Goal: Task Accomplishment & Management: Use online tool/utility

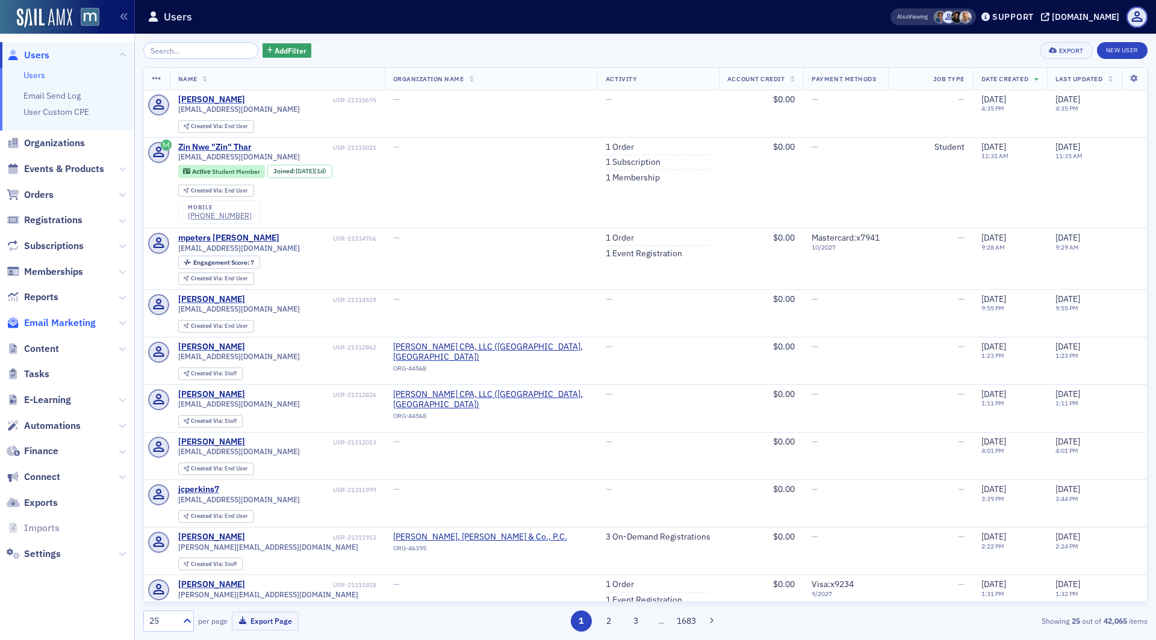
click at [58, 321] on span "Email Marketing" at bounding box center [60, 323] width 72 height 13
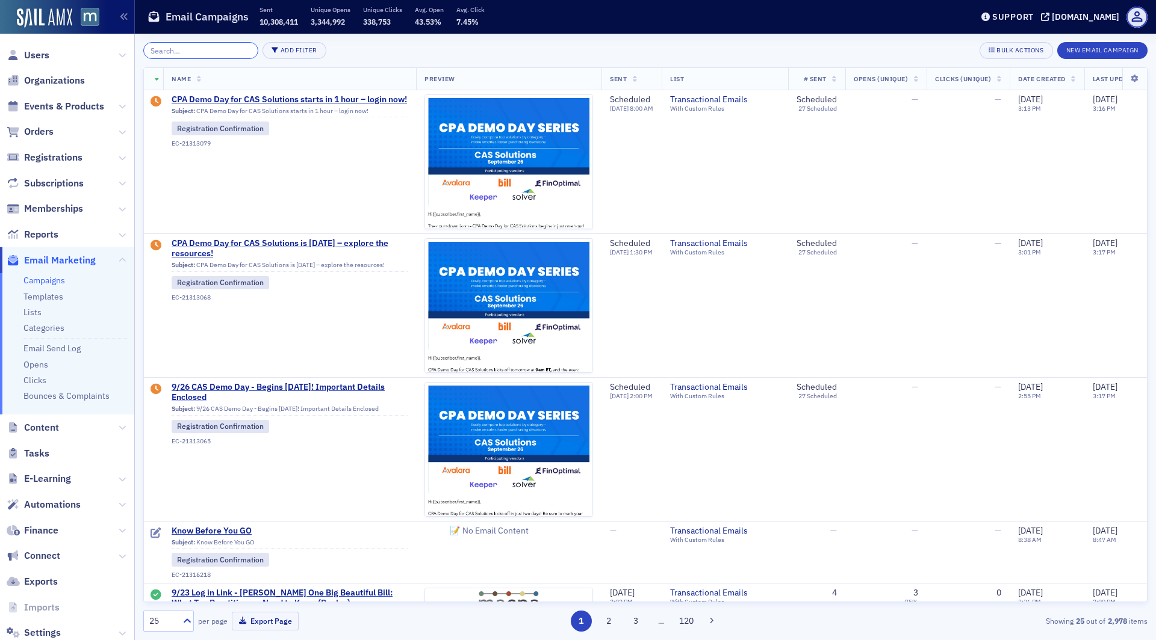
click at [191, 45] on input "search" at bounding box center [200, 50] width 115 height 17
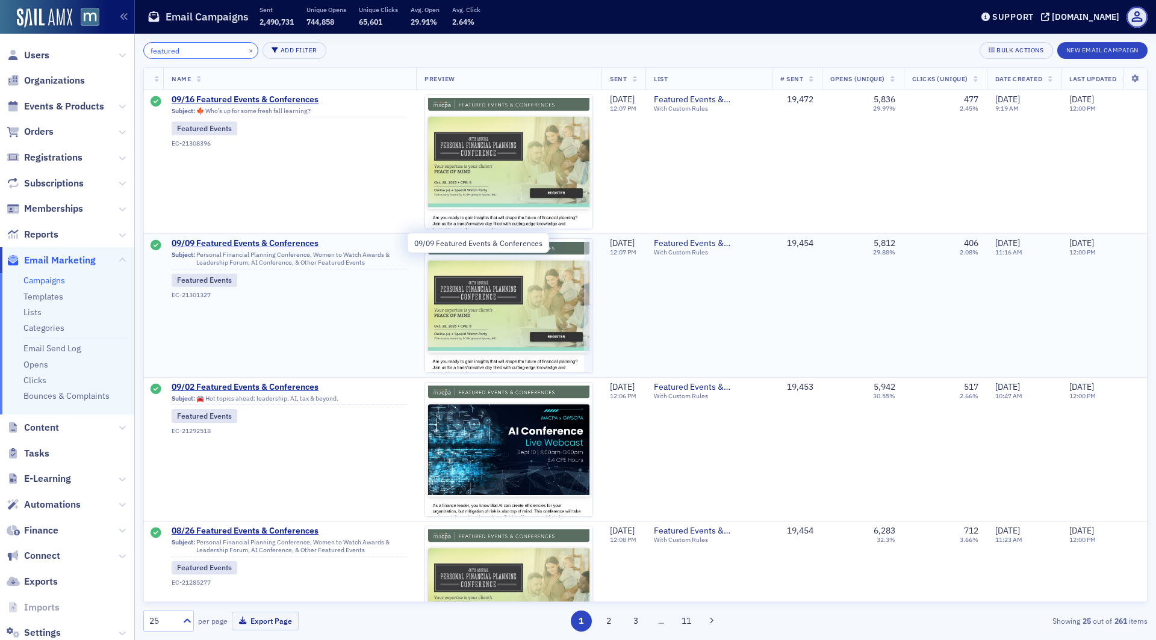
type input "featured"
click at [238, 241] on span "09/09 Featured Events & Conferences" at bounding box center [290, 243] width 236 height 11
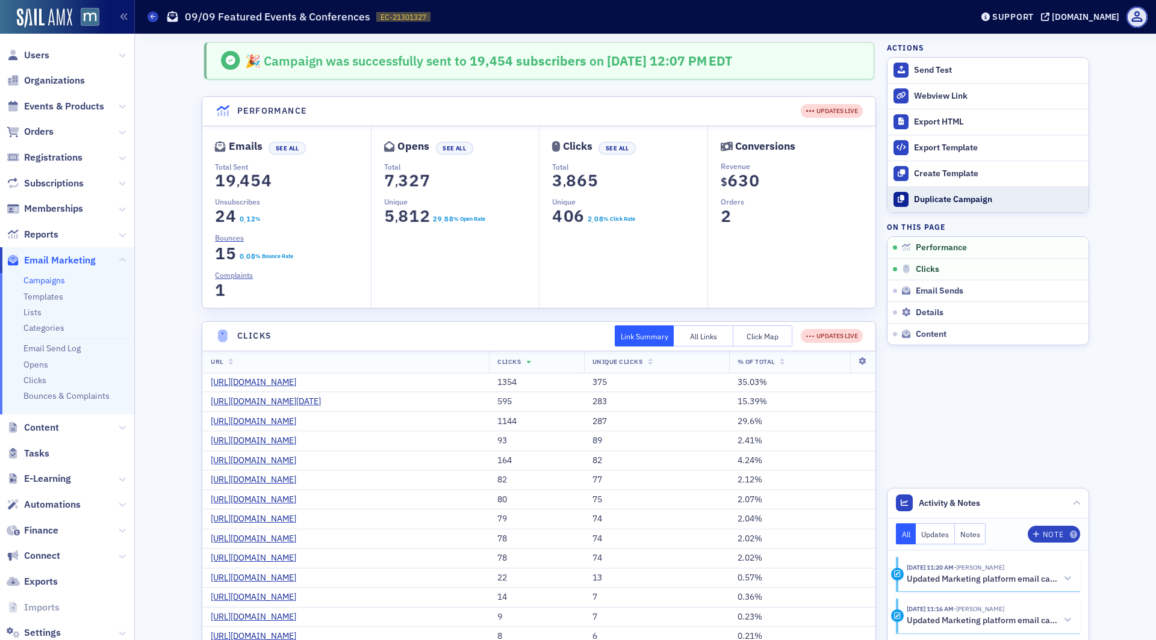
click at [956, 195] on div "Duplicate Campaign" at bounding box center [998, 199] width 169 height 11
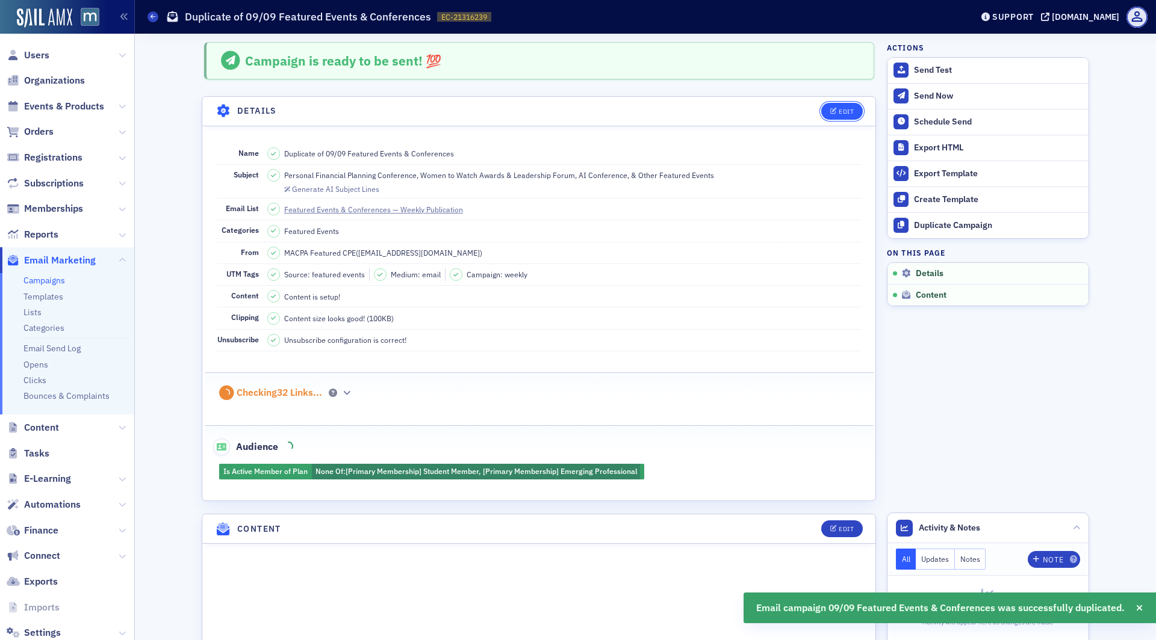
click at [835, 113] on icon "button" at bounding box center [833, 111] width 7 height 7
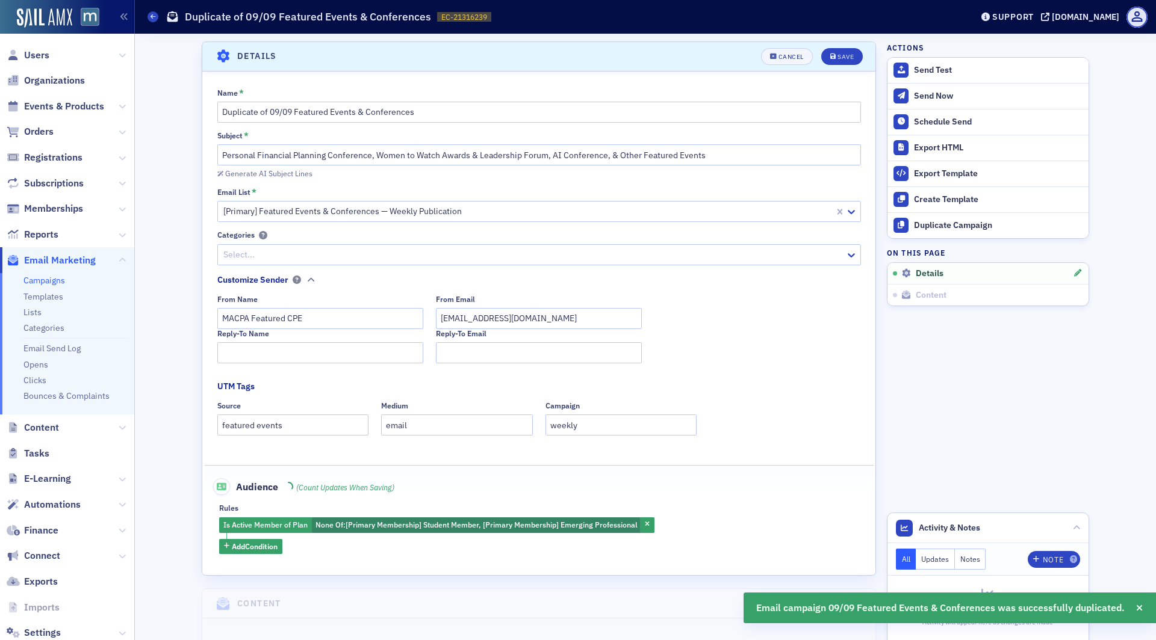
scroll to position [55, 0]
drag, startPoint x: 292, startPoint y: 113, endPoint x: 168, endPoint y: 112, distance: 124.6
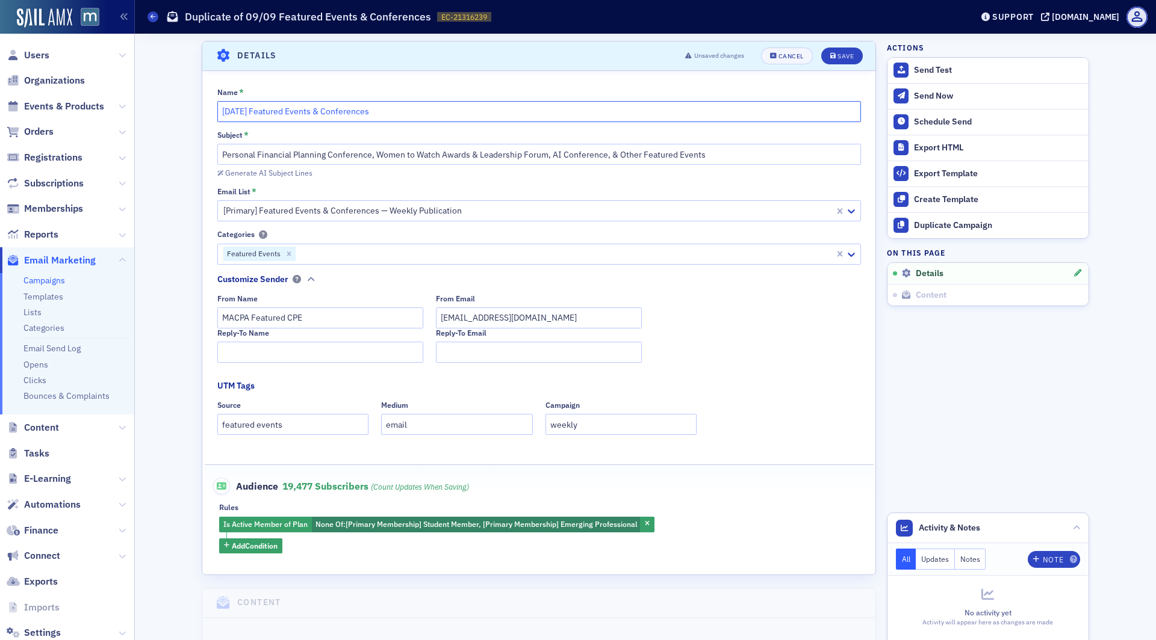
type input "[DATE] Featured Events & Conferences"
drag, startPoint x: 470, startPoint y: 153, endPoint x: 376, endPoint y: 156, distance: 93.9
click at [376, 156] on input "Personal Financial Planning Conference, Women to Watch Awards & Leadership Foru…" at bounding box center [538, 154] width 643 height 21
drag, startPoint x: 376, startPoint y: 156, endPoint x: 549, endPoint y: 156, distance: 172.7
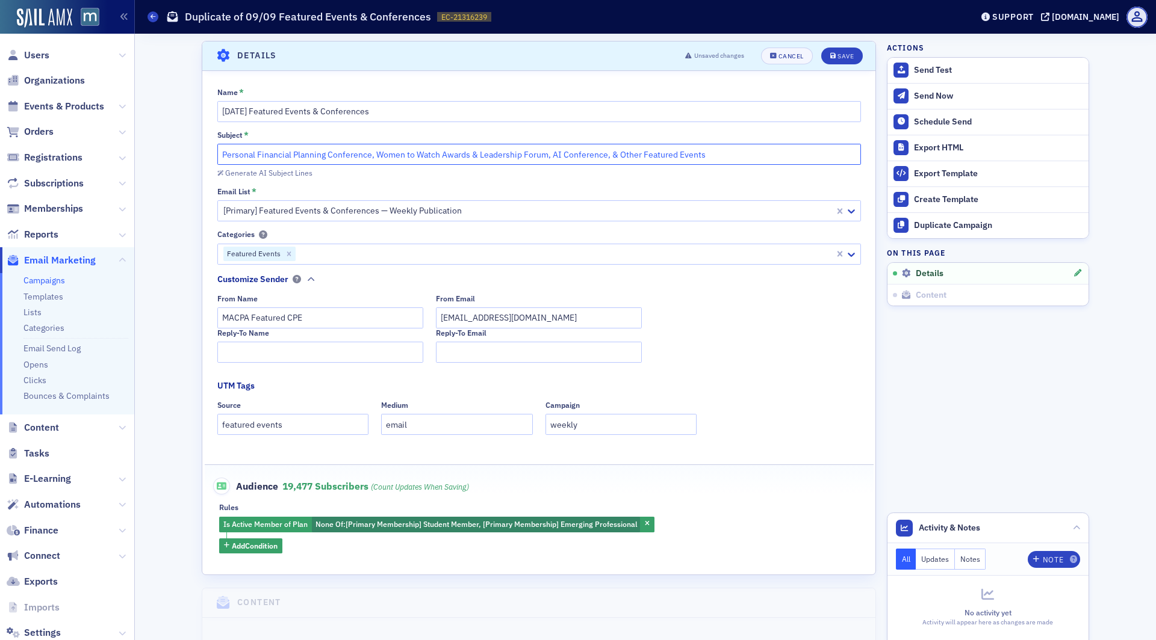
click at [549, 156] on input "Personal Financial Planning Conference, Women to Watch Awards & Leadership Foru…" at bounding box center [538, 154] width 643 height 21
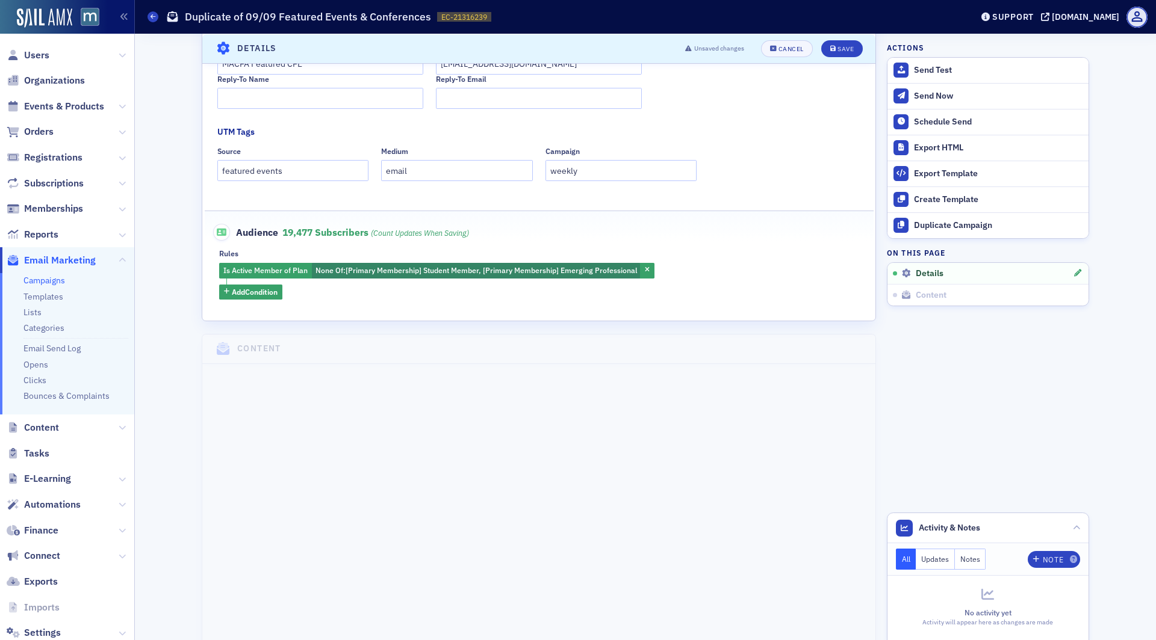
scroll to position [0, 0]
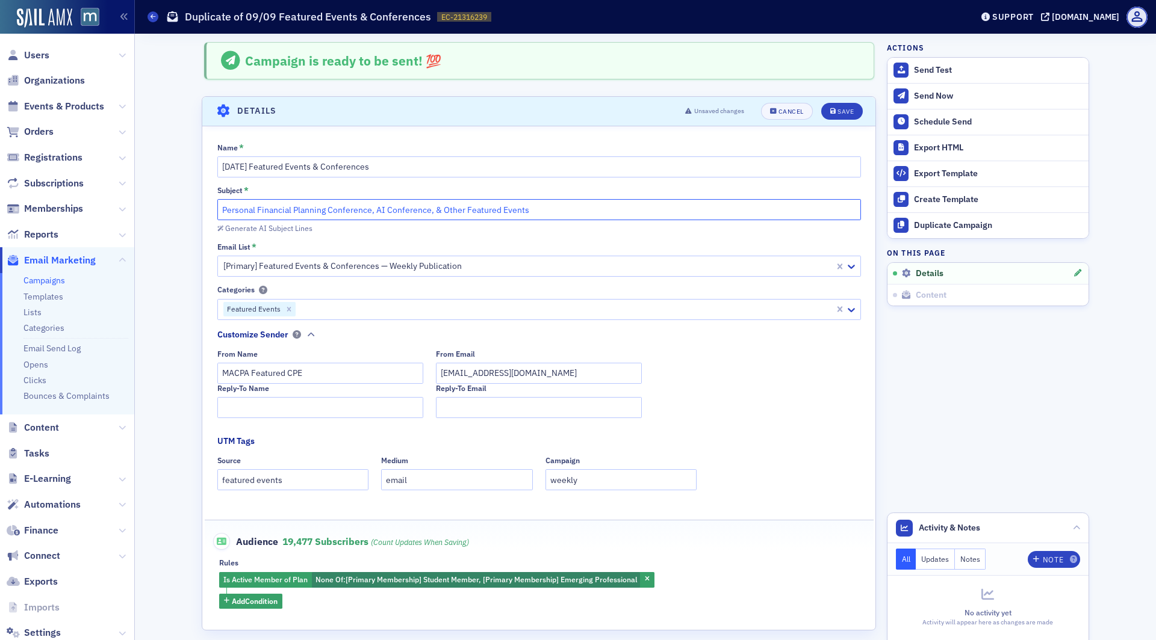
click at [223, 208] on input "Personal Financial Planning Conference, AI Conference, & Other Featured Events" at bounding box center [538, 209] width 643 height 21
drag, startPoint x: 539, startPoint y: 213, endPoint x: 483, endPoint y: 211, distance: 56.0
click at [483, 211] on input "Demo Day, 1040 Fast Track, Personal Financial Planning Conference, AI Conferenc…" at bounding box center [538, 209] width 643 height 21
type input "Demo Day, 1040 Fast Track, Personal Financial Planning Conference, & Other Feat…"
click at [849, 109] on div "Save" at bounding box center [845, 111] width 16 height 7
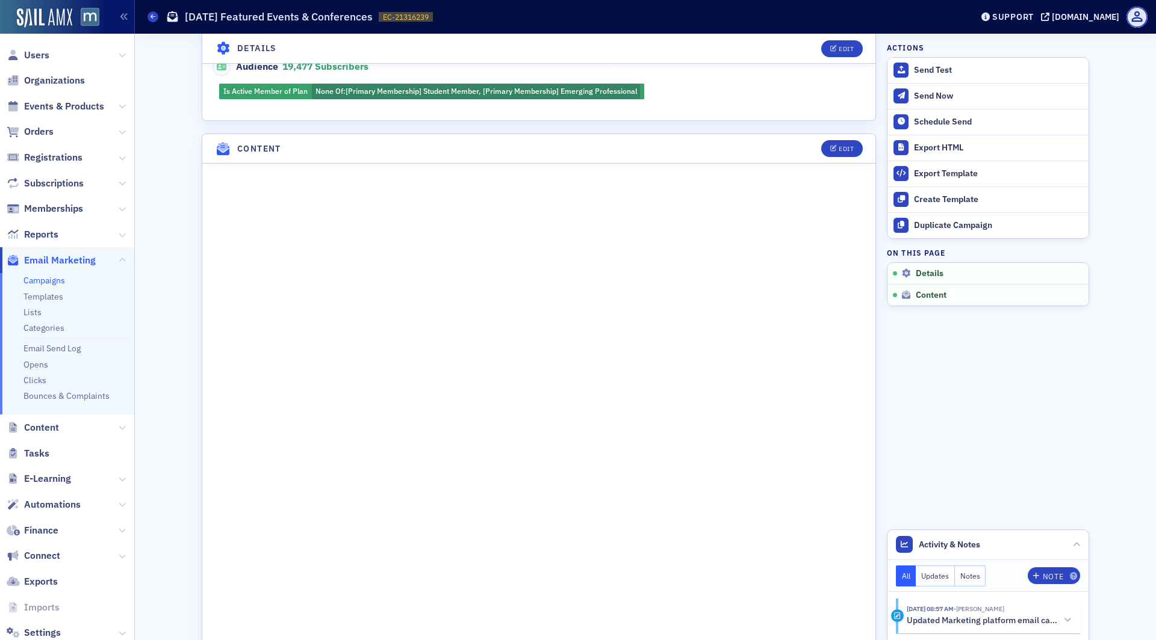
scroll to position [404, 0]
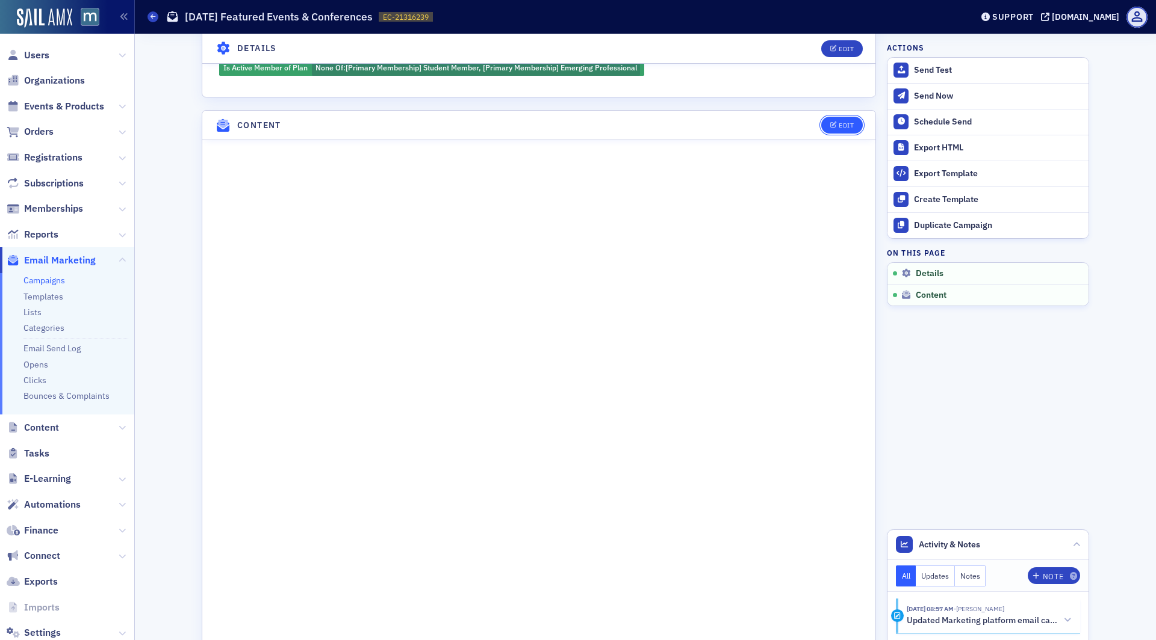
click at [850, 122] on div "Edit" at bounding box center [845, 125] width 15 height 7
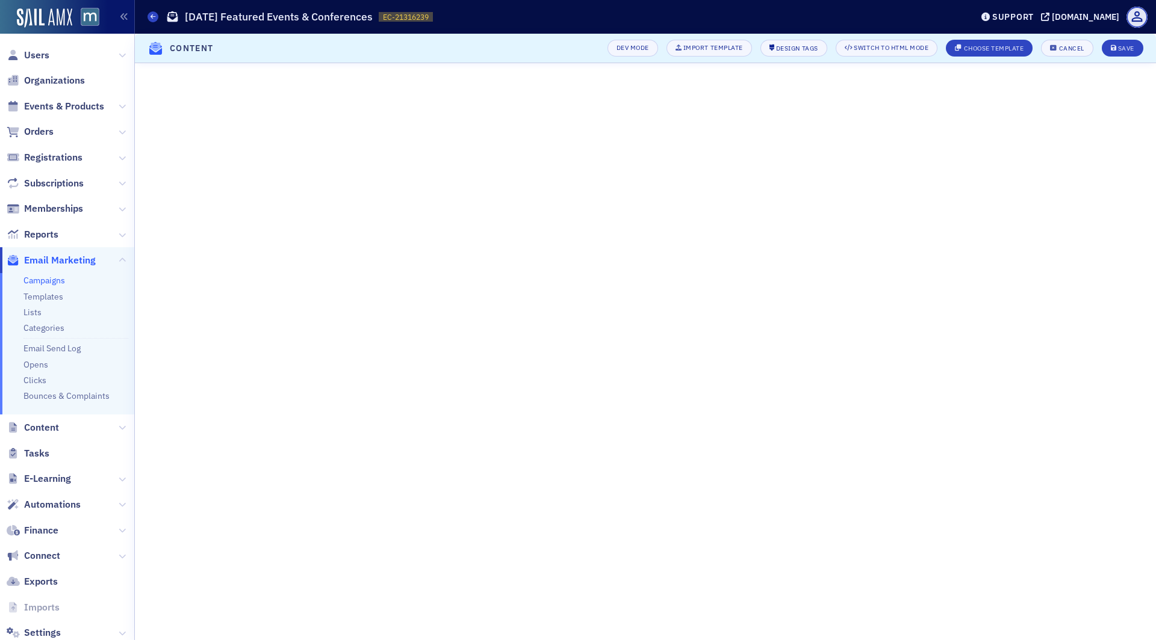
scroll to position [0, 0]
click at [1121, 53] on button "Save" at bounding box center [1122, 48] width 42 height 17
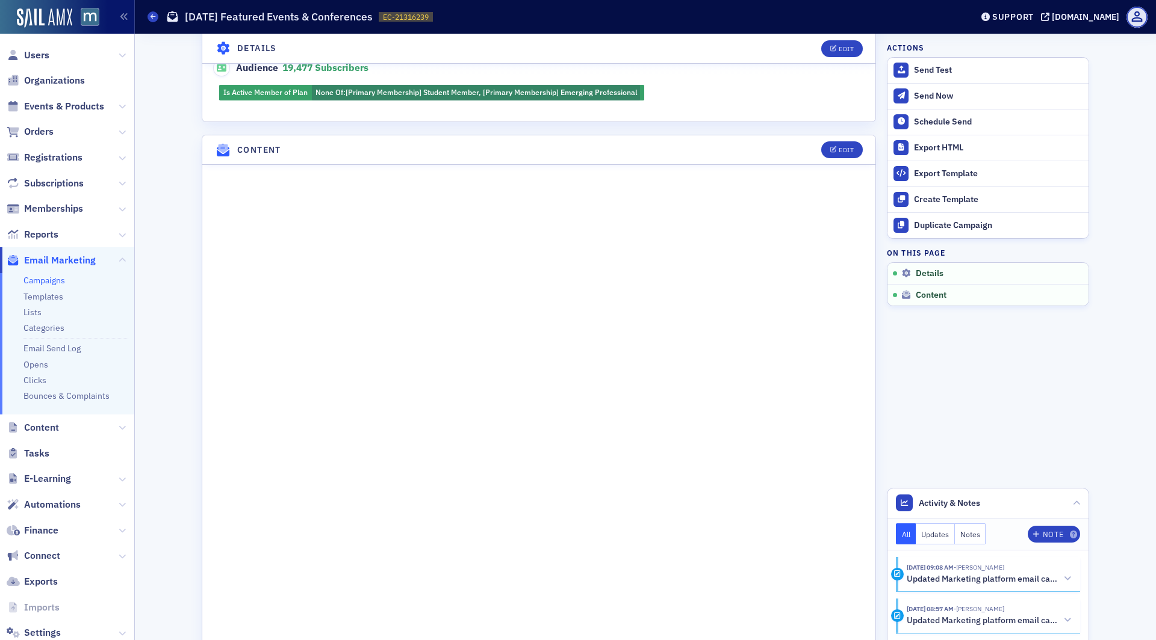
scroll to position [398, 0]
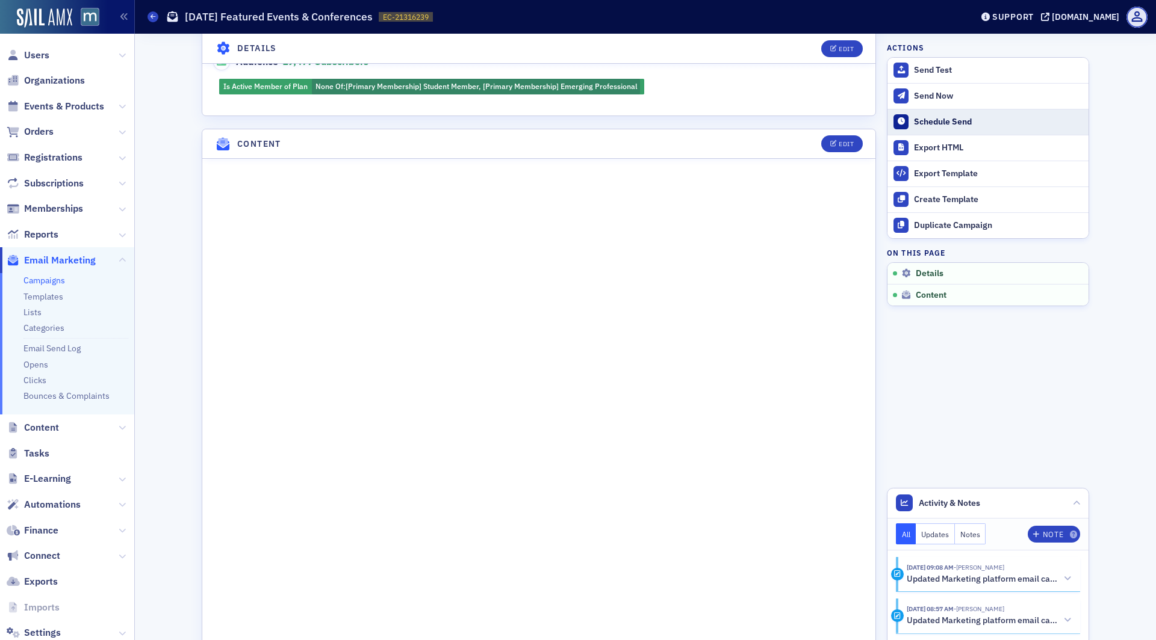
click at [927, 123] on div "Schedule Send" at bounding box center [998, 122] width 169 height 11
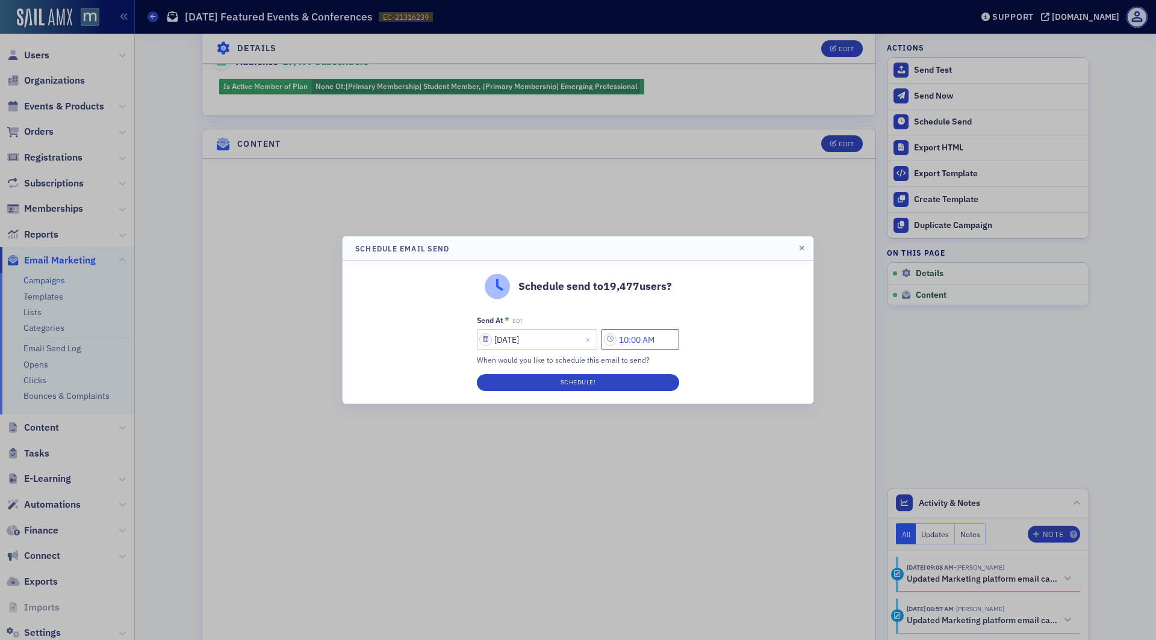
drag, startPoint x: 635, startPoint y: 341, endPoint x: 610, endPoint y: 341, distance: 24.7
click at [610, 341] on input "10:00 AM" at bounding box center [640, 339] width 78 height 21
click at [638, 341] on input "12:00 AM" at bounding box center [640, 339] width 78 height 21
click at [648, 339] on input "12:30 AM" at bounding box center [640, 339] width 78 height 21
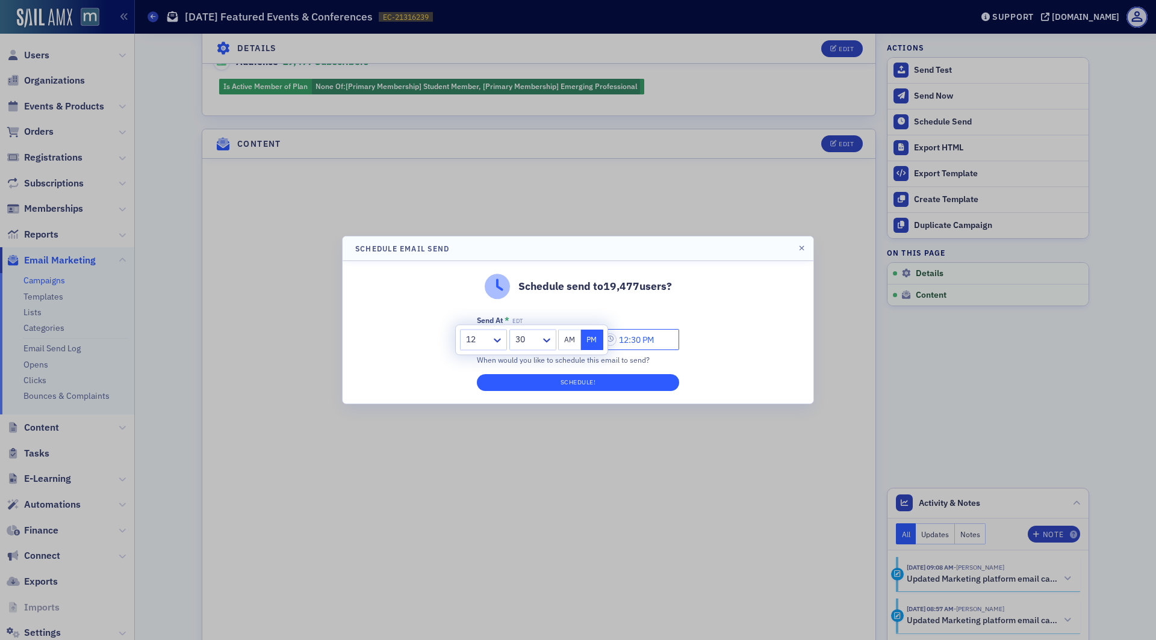
type input "12:30 PM"
click at [646, 384] on button "Schedule!" at bounding box center [578, 382] width 202 height 17
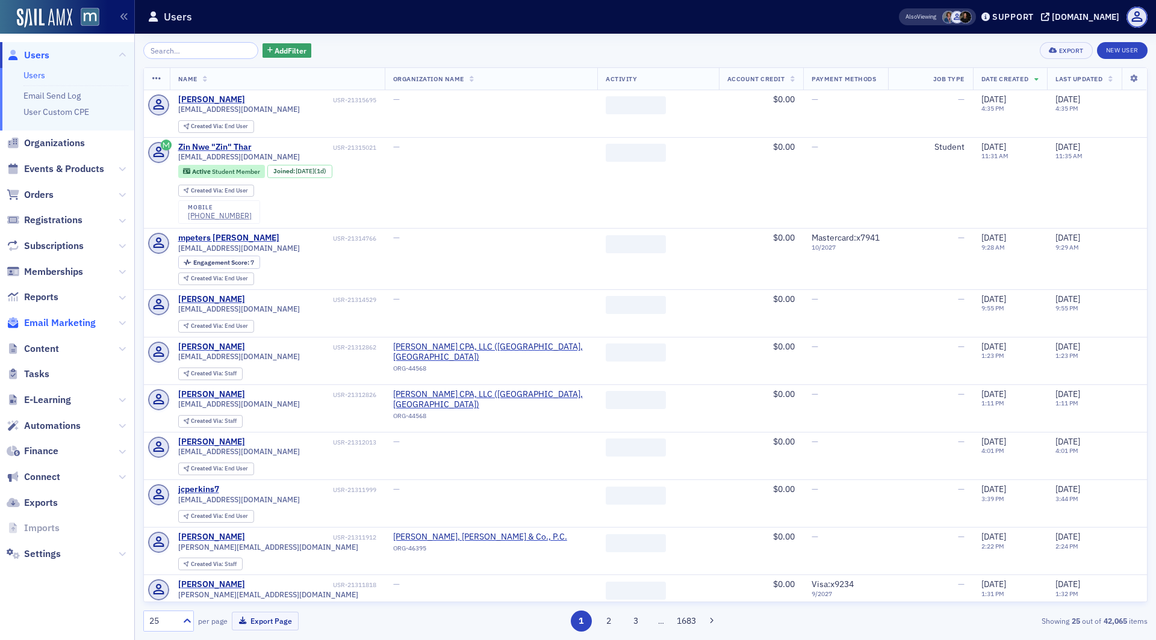
click at [81, 317] on span "Email Marketing" at bounding box center [60, 323] width 72 height 13
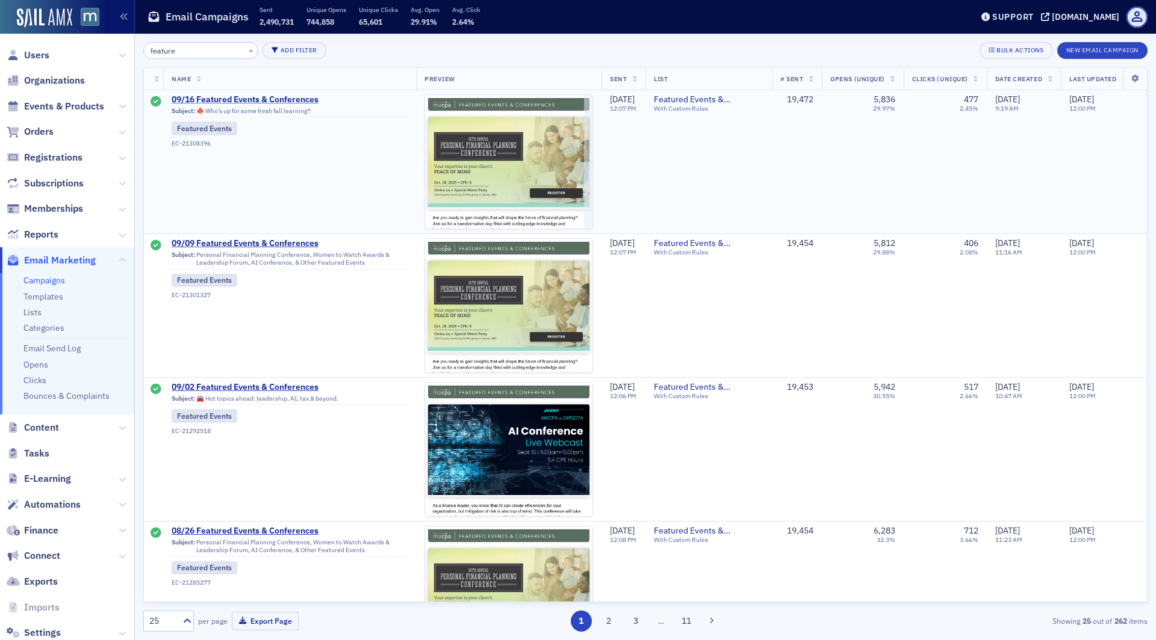
type input "feature"
click at [272, 97] on span "09/16 Featured Events & Conferences" at bounding box center [290, 99] width 236 height 11
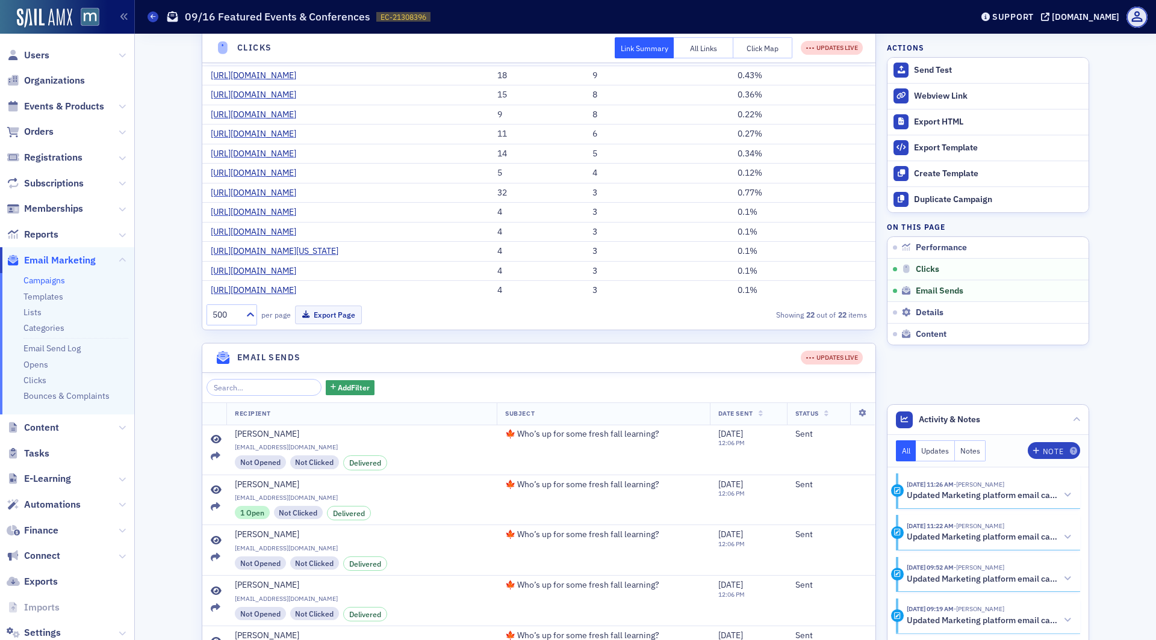
scroll to position [631, 0]
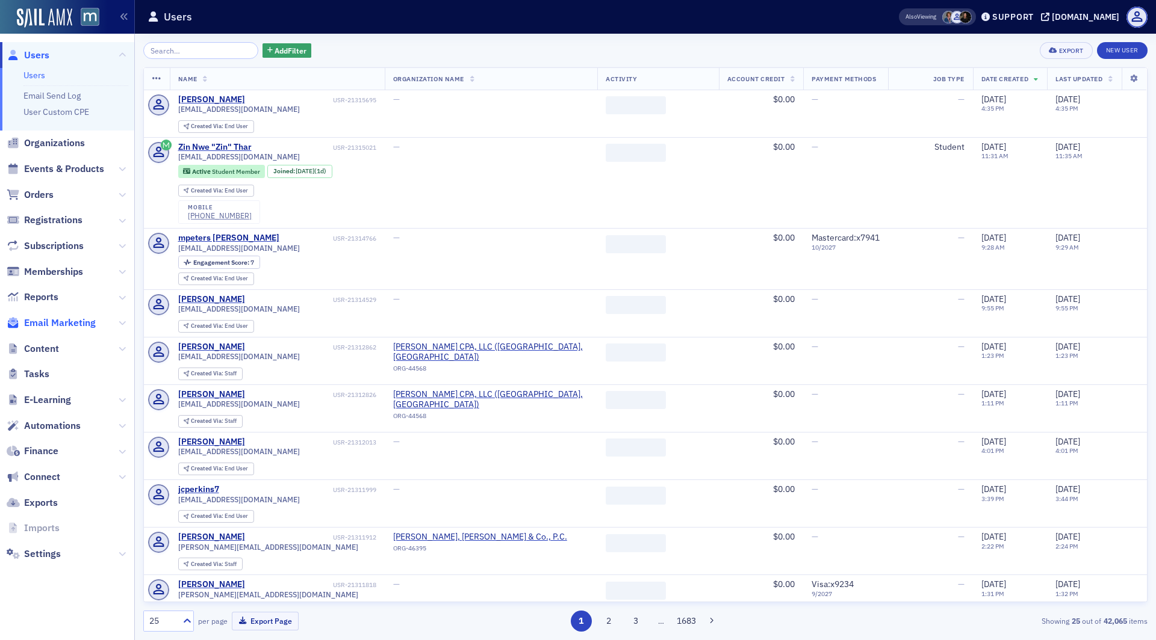
click at [85, 326] on span "Email Marketing" at bounding box center [60, 323] width 72 height 13
